Goal: Contribute content: Contribute content

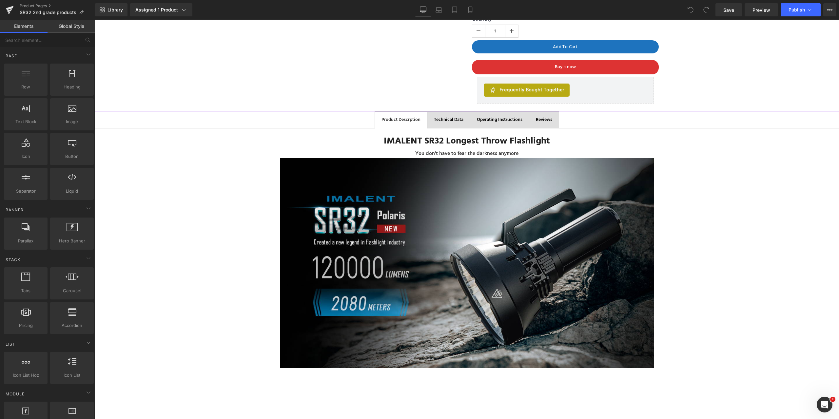
scroll to position [131, 0]
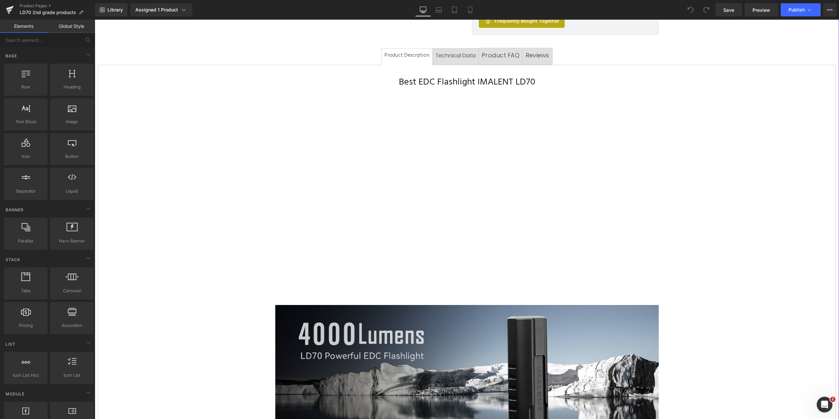
scroll to position [164, 0]
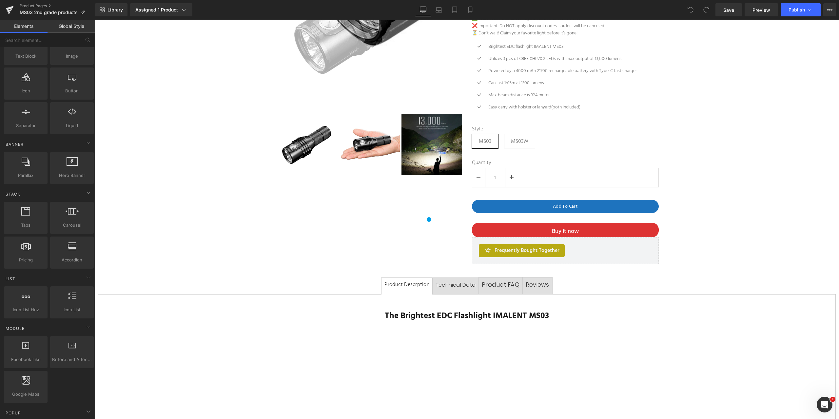
scroll to position [33, 0]
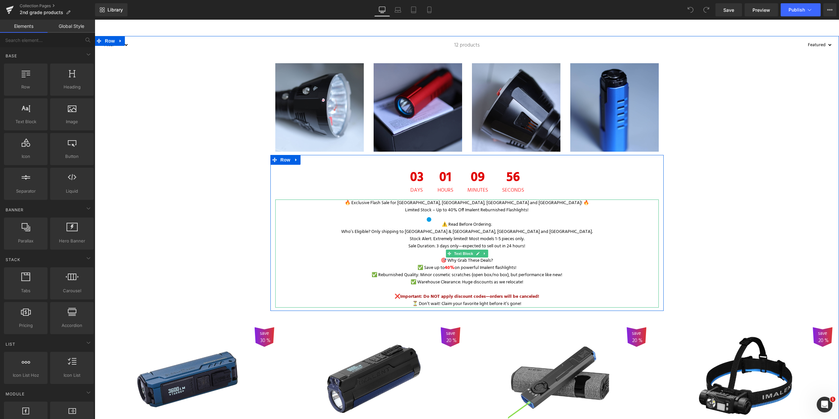
click at [543, 294] on p "❌ Important: Do NOT apply discount codes—orders will be canceled!" at bounding box center [466, 296] width 383 height 7
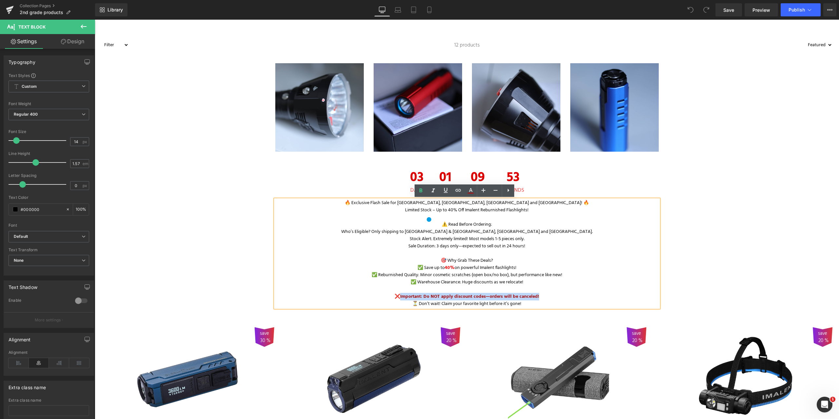
drag, startPoint x: 400, startPoint y: 296, endPoint x: 543, endPoint y: 296, distance: 142.5
click at [543, 296] on p "❌ Important: Do NOT apply discount codes—orders will be canceled!" at bounding box center [466, 296] width 383 height 7
click at [473, 192] on icon at bounding box center [471, 191] width 8 height 8
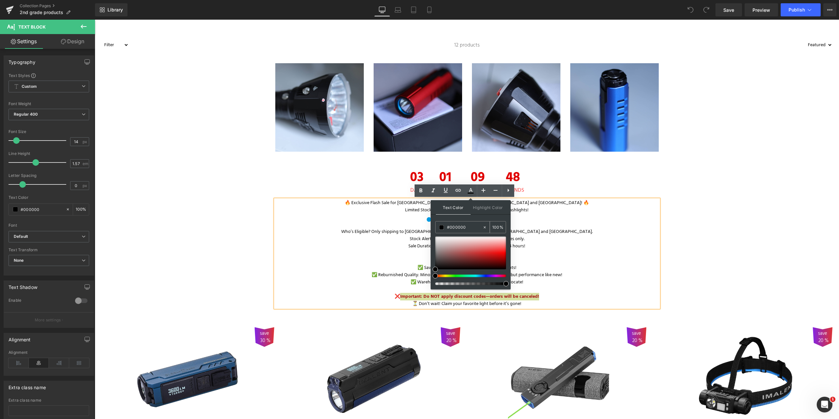
click at [440, 227] on span at bounding box center [441, 227] width 5 height 5
type input "#251d1d"
click at [444, 265] on div at bounding box center [470, 253] width 71 height 33
type input "#363434"
click at [436, 262] on div at bounding box center [470, 253] width 71 height 33
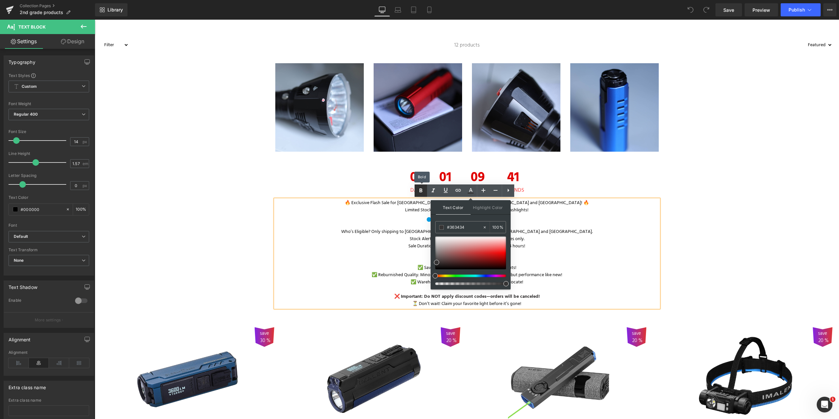
click at [418, 192] on icon at bounding box center [421, 191] width 8 height 8
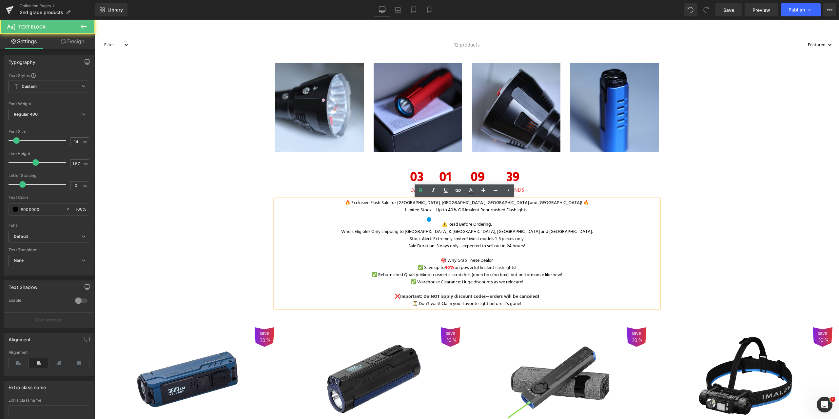
click at [524, 291] on p at bounding box center [466, 289] width 383 height 7
click at [542, 296] on p "❌ Important: Do NOT apply discount codes—orders will be canceled!" at bounding box center [466, 296] width 383 height 7
drag, startPoint x: 546, startPoint y: 296, endPoint x: 398, endPoint y: 295, distance: 147.4
click at [398, 295] on p "❌ Important: Do NOT apply discount codes—orders will be canceled!" at bounding box center [466, 296] width 383 height 7
click at [420, 190] on icon at bounding box center [420, 190] width 3 height 4
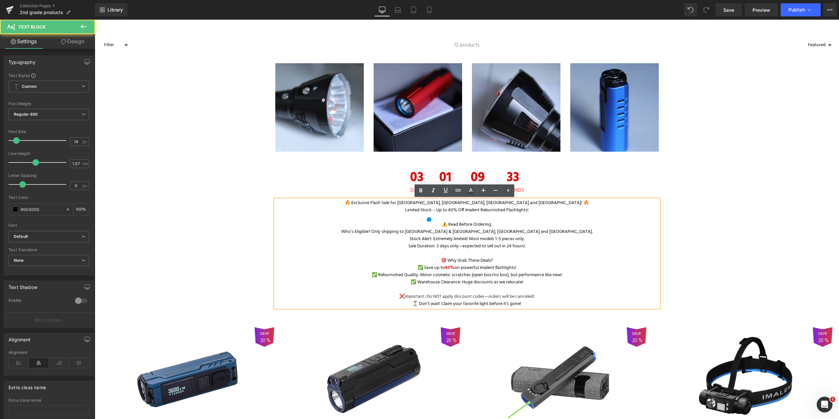
click at [586, 273] on p "✅ Reburnished Quality: Minor cosmetic scratches (open box/no box), but performa…" at bounding box center [466, 275] width 383 height 7
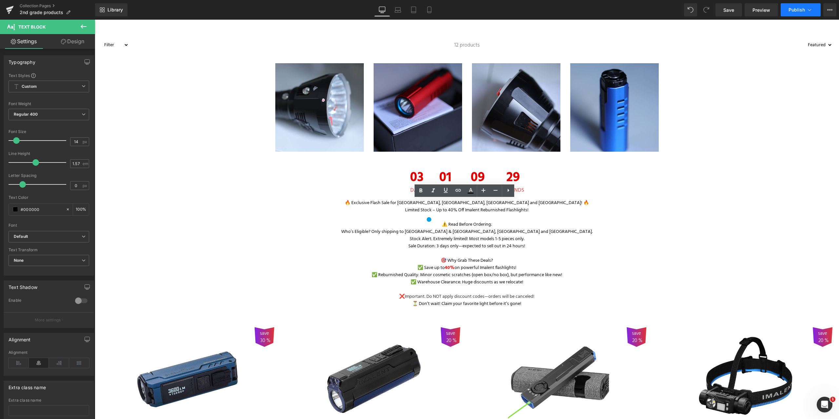
click at [804, 10] on span "Publish" at bounding box center [796, 9] width 16 height 5
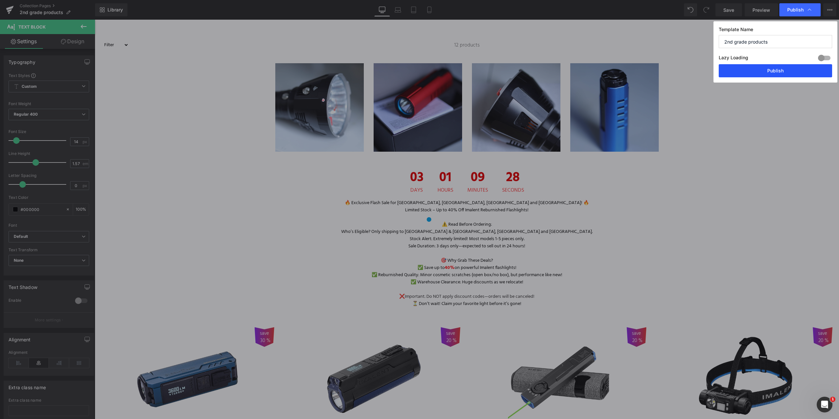
click at [768, 73] on button "Publish" at bounding box center [774, 70] width 113 height 13
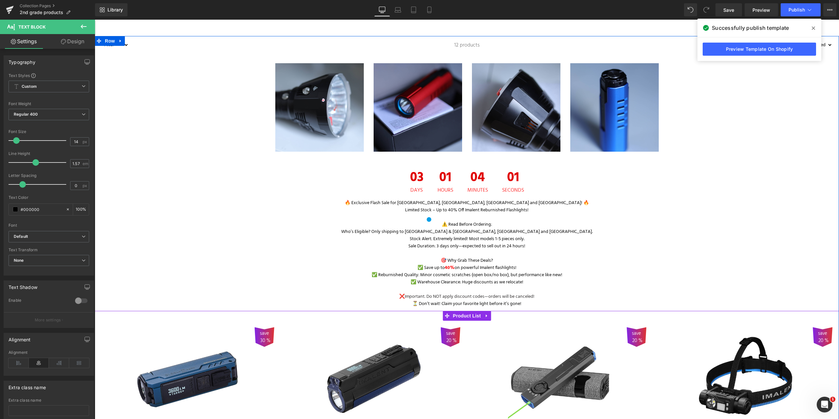
scroll to position [131, 0]
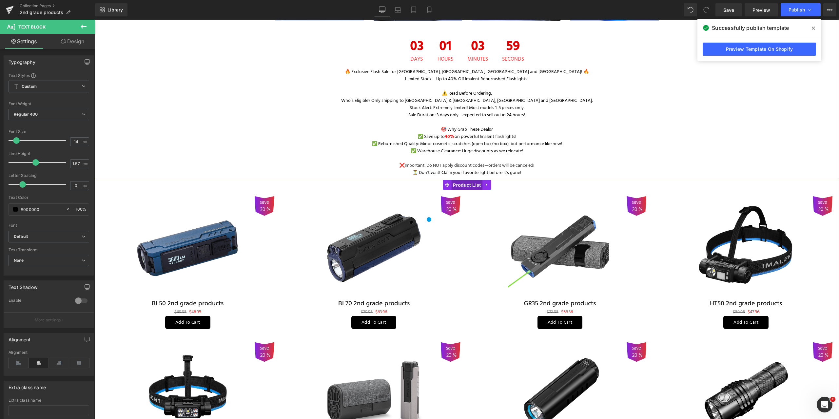
click at [460, 183] on span "Product List" at bounding box center [466, 185] width 31 height 10
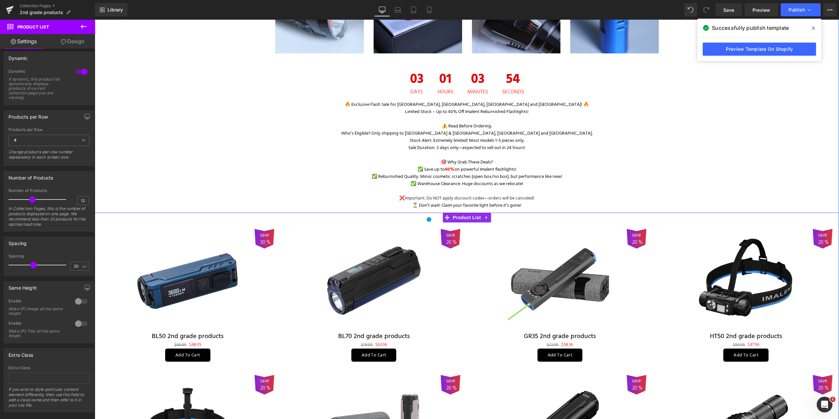
scroll to position [33, 0]
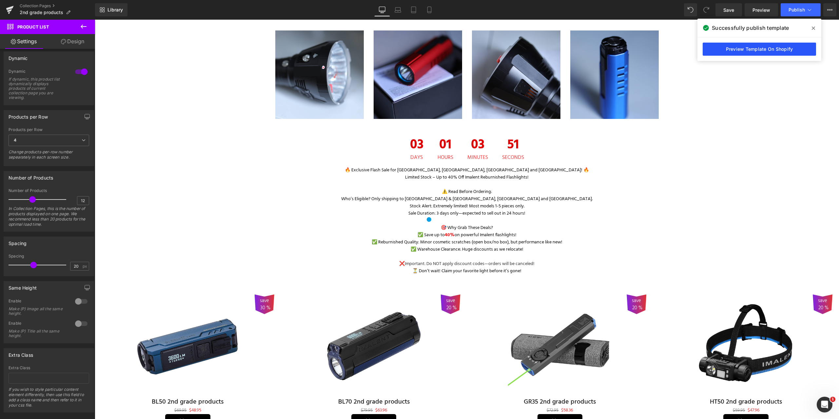
click at [748, 49] on link "Preview Template On Shopify" at bounding box center [758, 49] width 113 height 13
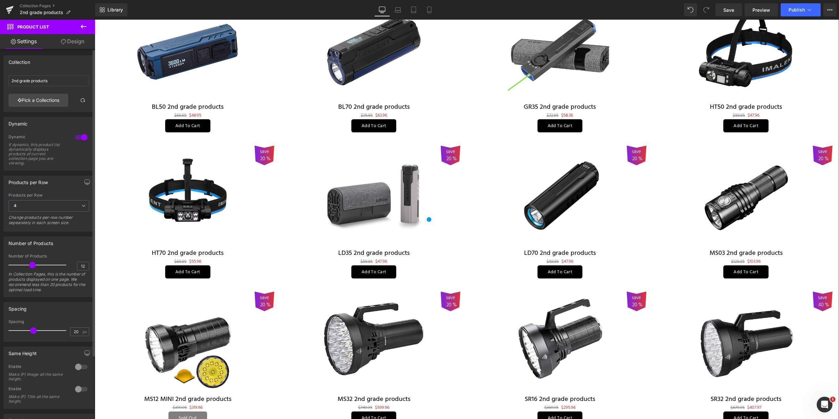
scroll to position [77, 0]
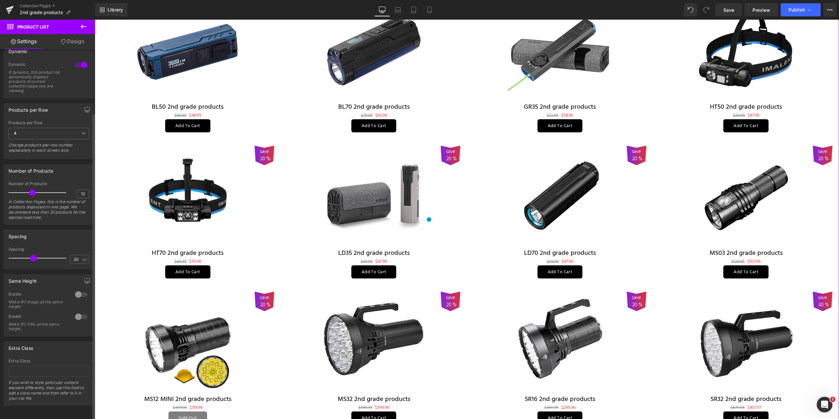
click at [84, 289] on div at bounding box center [81, 294] width 16 height 10
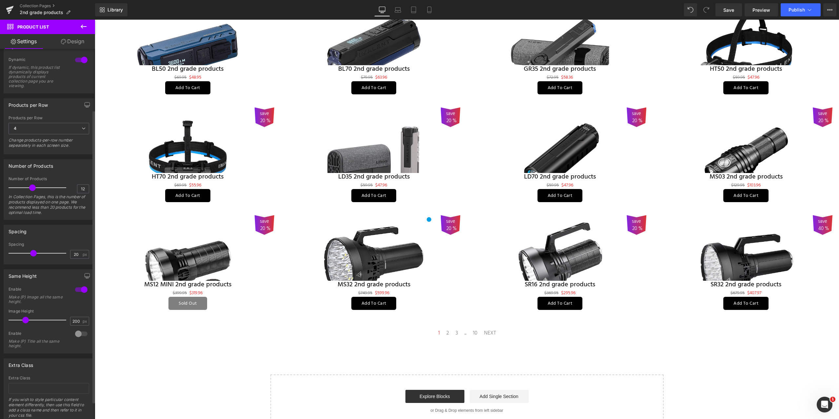
click at [74, 290] on div at bounding box center [81, 289] width 16 height 10
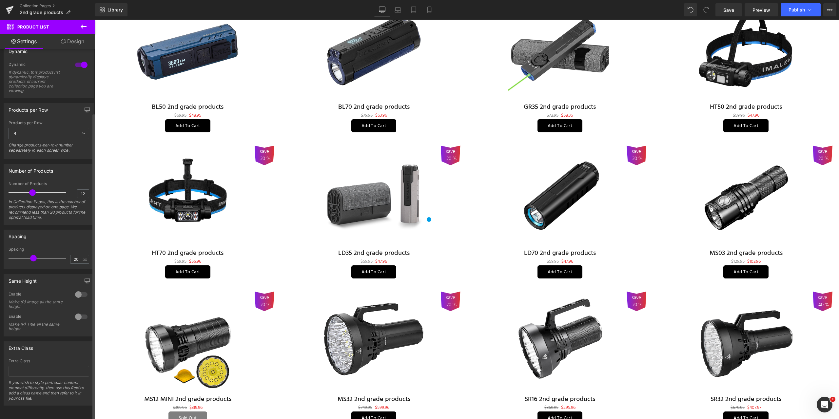
click at [85, 312] on div at bounding box center [81, 317] width 16 height 10
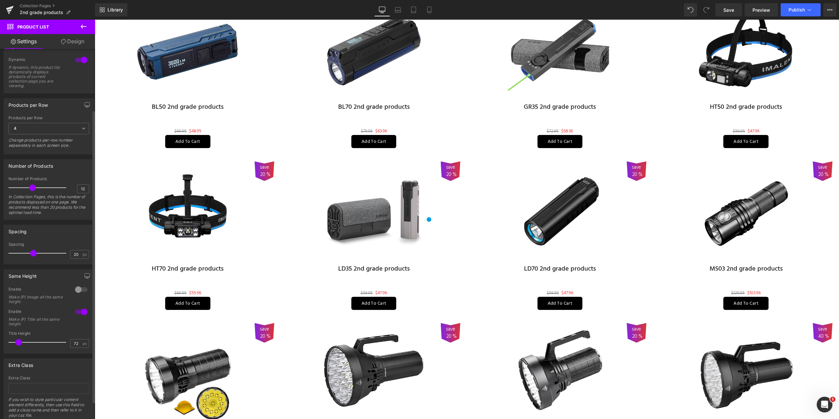
click at [74, 312] on div at bounding box center [81, 312] width 16 height 10
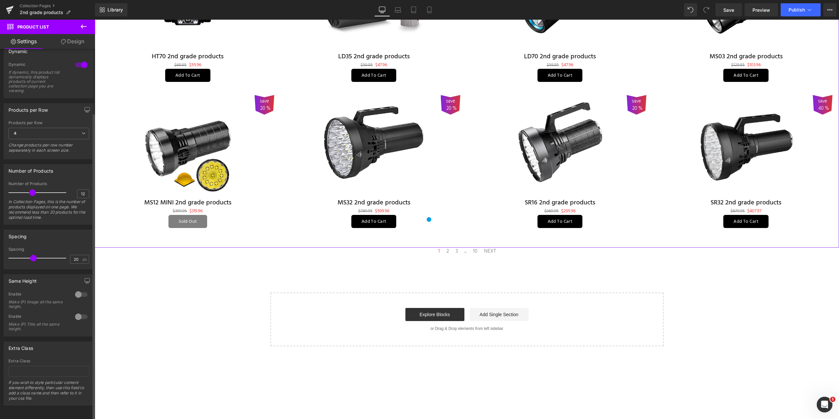
scroll to position [0, 0]
